Goal: Find specific page/section: Find specific page/section

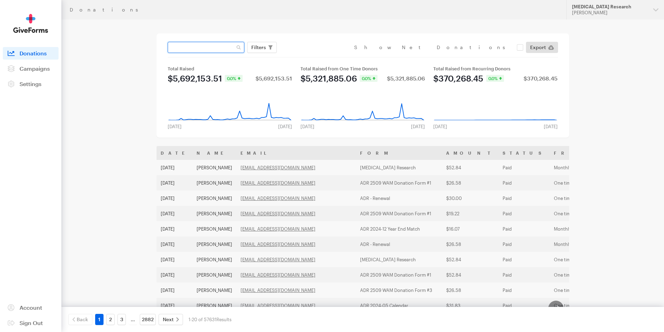
paste input "[EMAIL_ADDRESS][DOMAIN_NAME]"
type input "[EMAIL_ADDRESS][DOMAIN_NAME]"
click at [311, 56] on button "Apply" at bounding box center [322, 61] width 22 height 11
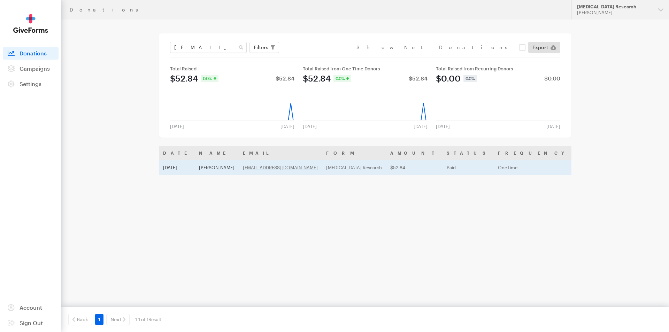
click at [204, 170] on td "[PERSON_NAME]" at bounding box center [217, 167] width 44 height 15
